Goal: Task Accomplishment & Management: Manage account settings

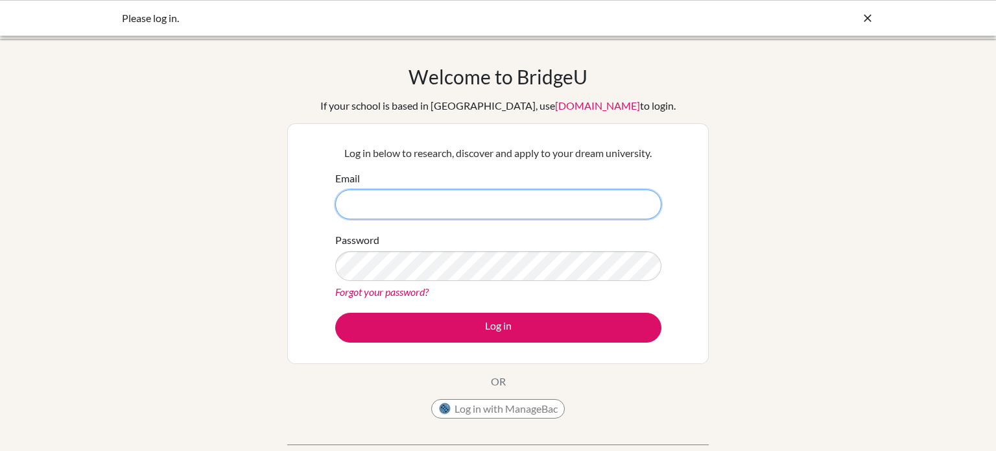
click at [366, 208] on input "Email" at bounding box center [498, 204] width 326 height 30
type input "[EMAIL_ADDRESS][DOMAIN_NAME]"
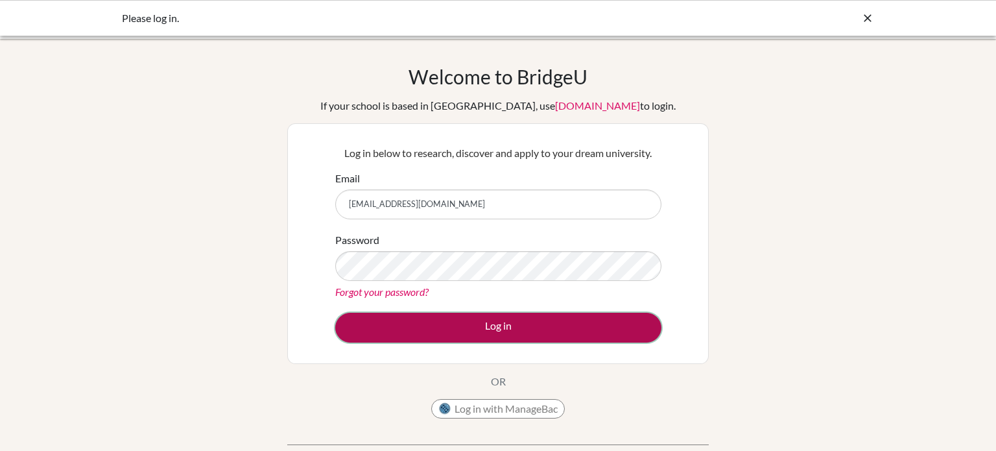
click at [351, 315] on button "Log in" at bounding box center [498, 328] width 326 height 30
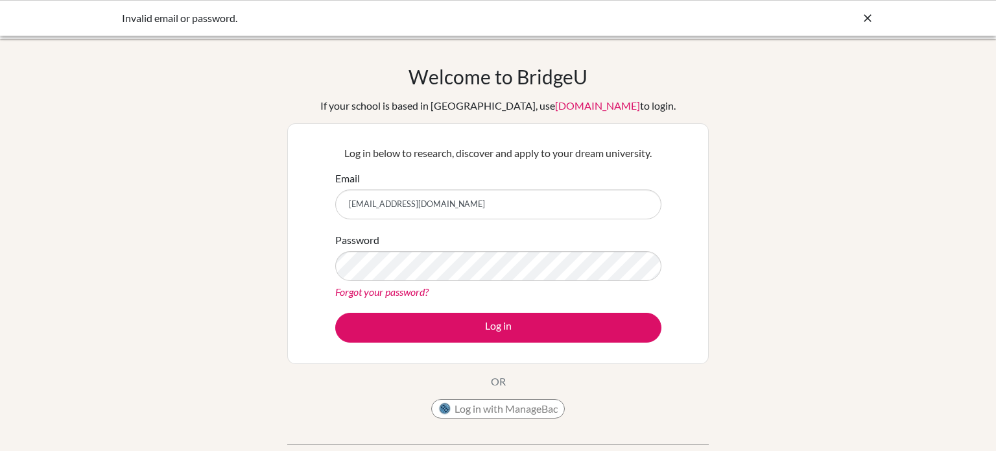
click at [374, 293] on link "Forgot your password?" at bounding box center [381, 291] width 93 height 12
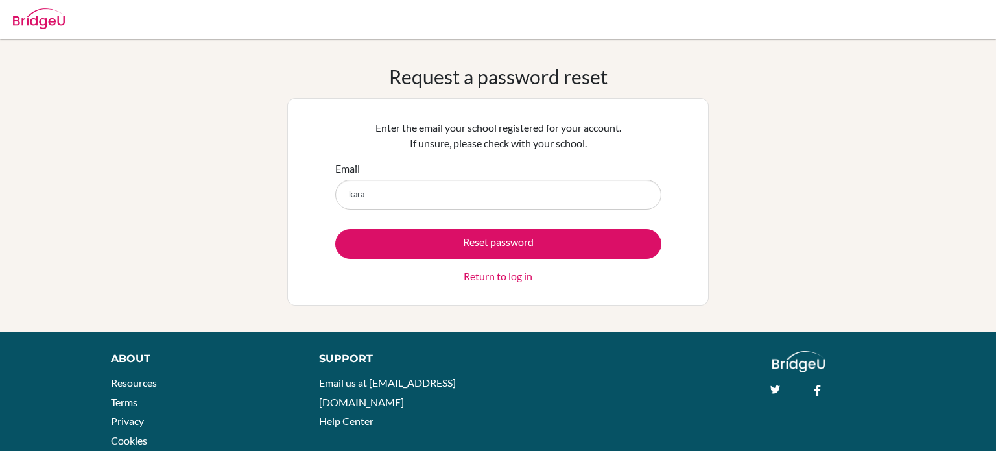
type input "[EMAIL_ADDRESS][DOMAIN_NAME]"
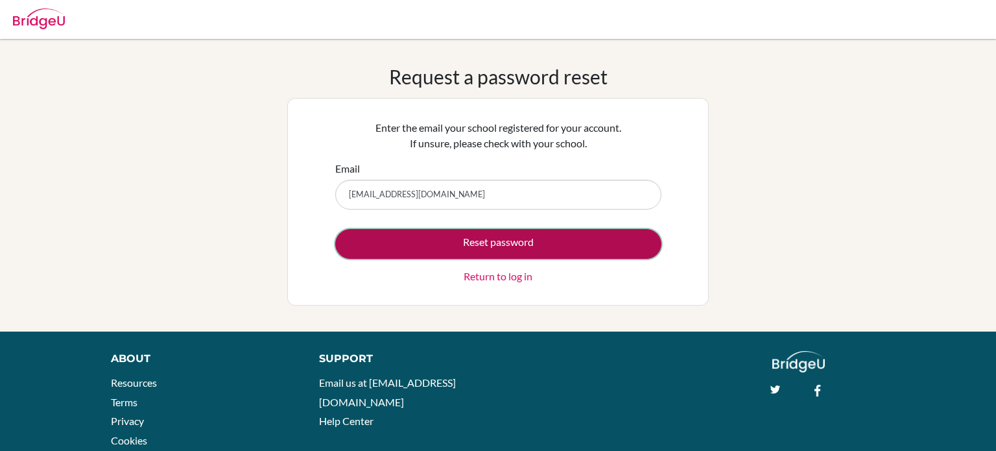
click at [339, 252] on button "Reset password" at bounding box center [498, 244] width 326 height 30
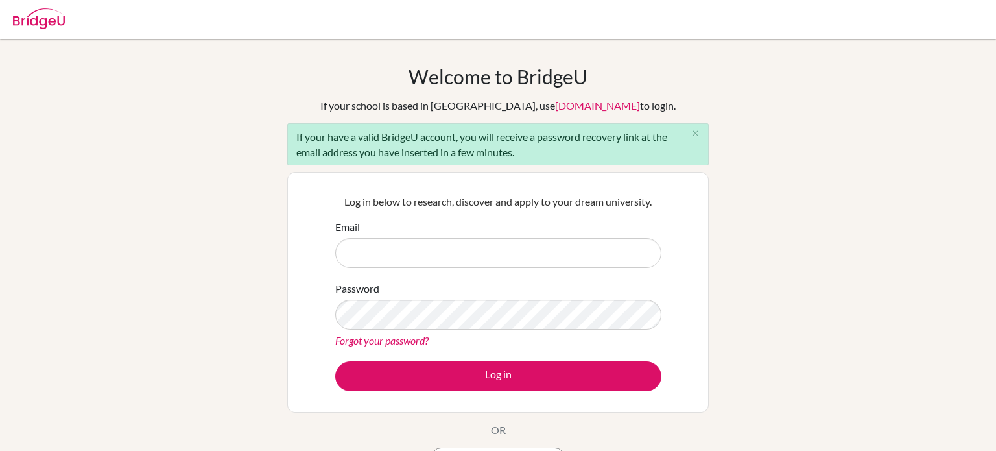
click at [478, 236] on div "Email" at bounding box center [498, 243] width 326 height 49
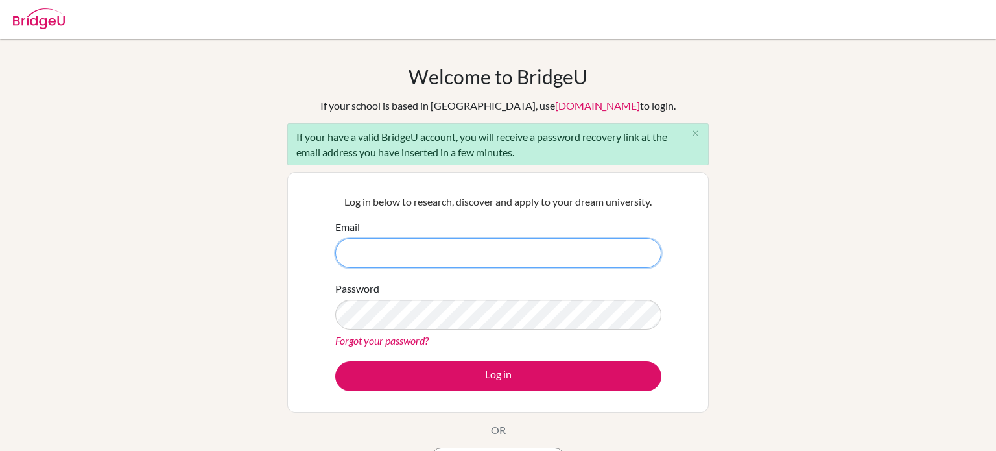
click at [472, 240] on input "Email" at bounding box center [498, 253] width 326 height 30
type input "[EMAIL_ADDRESS][DOMAIN_NAME]"
